Goal: Task Accomplishment & Management: Manage account settings

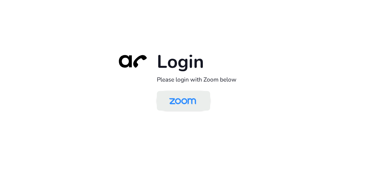
click at [184, 98] on img at bounding box center [182, 101] width 39 height 18
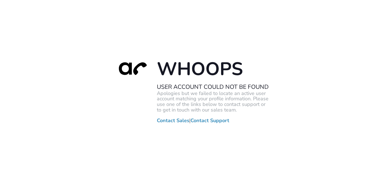
drag, startPoint x: 272, startPoint y: 89, endPoint x: 269, endPoint y: 86, distance: 3.6
click at [269, 86] on div "Whoops User Account Could Not Be Found Apologies but we failed to locate an act…" at bounding box center [190, 90] width 381 height 181
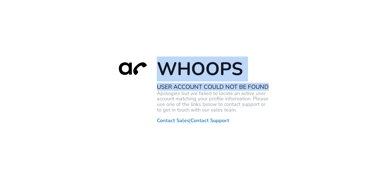
click at [269, 85] on div "Whoops User Account Could Not Be Found Apologies but we failed to locate an act…" at bounding box center [190, 90] width 381 height 181
copy div "Whoops User Account Could Not Be Found"
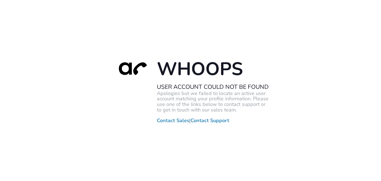
click at [50, 50] on div "Whoops User Account Could Not Be Found Apologies but we failed to locate an act…" at bounding box center [190, 90] width 381 height 181
click at [59, 126] on div "Whoops User Account Could Not Be Found Apologies but we failed to locate an act…" at bounding box center [190, 90] width 381 height 181
drag, startPoint x: 85, startPoint y: 90, endPoint x: 79, endPoint y: 69, distance: 21.2
click at [85, 90] on div "Whoops User Account Could Not Be Found Apologies but we failed to locate an act…" at bounding box center [190, 90] width 381 height 181
